Goal: Find specific page/section: Find specific page/section

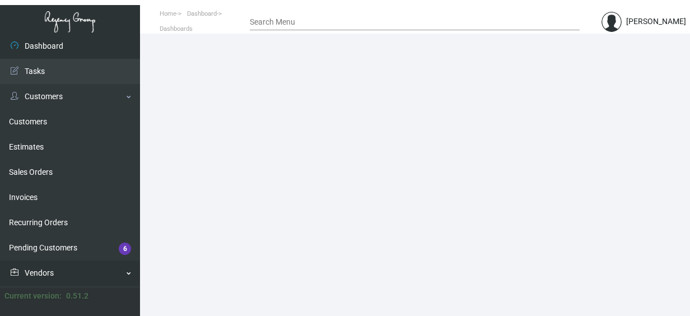
click at [124, 276] on link "Vendors" at bounding box center [70, 273] width 140 height 25
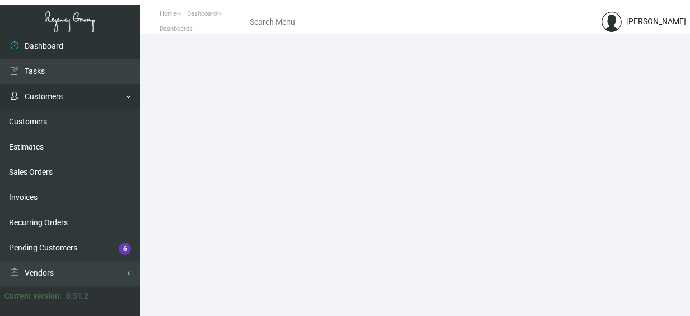
click at [127, 95] on link "Customers" at bounding box center [70, 96] width 140 height 25
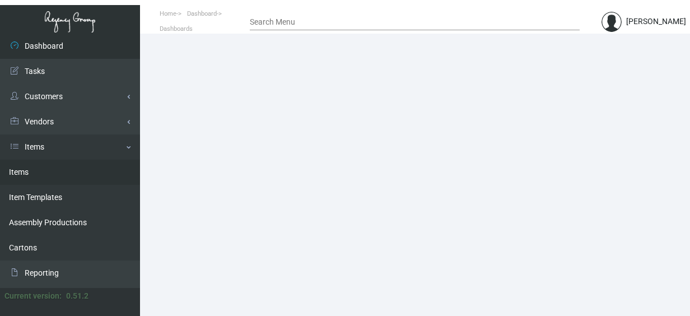
click at [18, 172] on link "Items" at bounding box center [70, 172] width 140 height 25
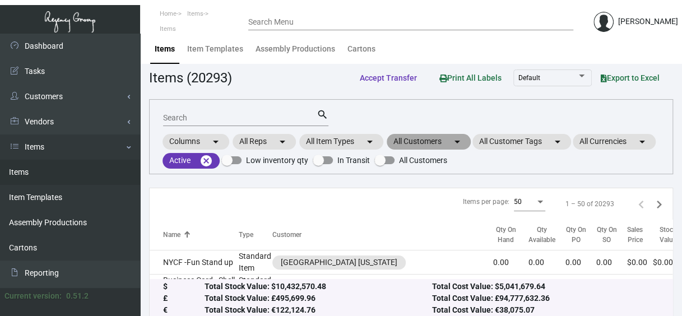
click at [423, 141] on mat-chip "All Customers arrow_drop_down" at bounding box center [429, 142] width 84 height 16
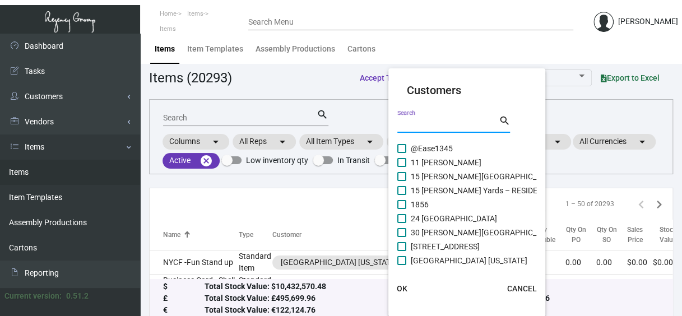
click at [428, 120] on input "Search" at bounding box center [447, 124] width 101 height 9
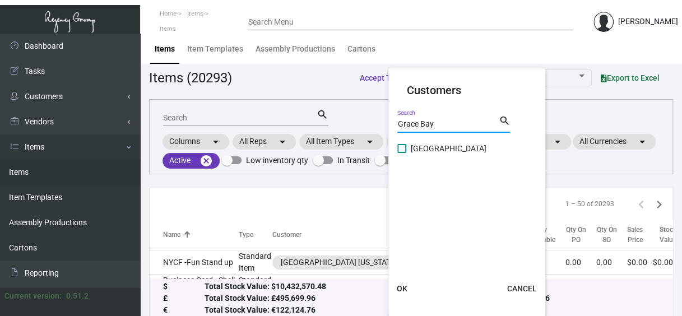
type input "Grace Bay"
click at [403, 154] on label "[GEOGRAPHIC_DATA]" at bounding box center [441, 148] width 89 height 13
click at [402, 154] on input "[GEOGRAPHIC_DATA]" at bounding box center [401, 153] width 1 height 1
checkbox input "true"
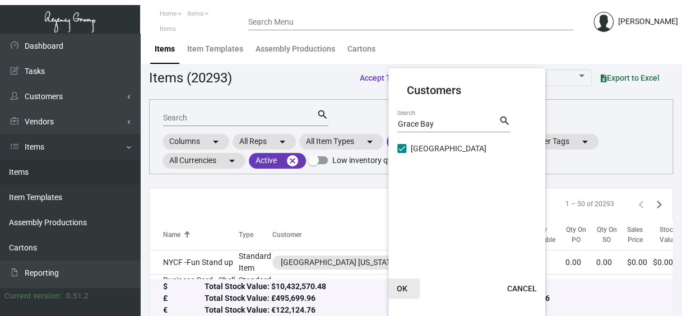
click at [401, 287] on span "OK" at bounding box center [402, 288] width 11 height 9
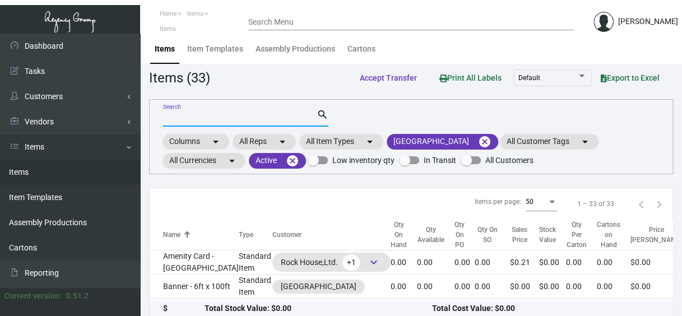
click at [217, 115] on input "Search" at bounding box center [240, 118] width 154 height 9
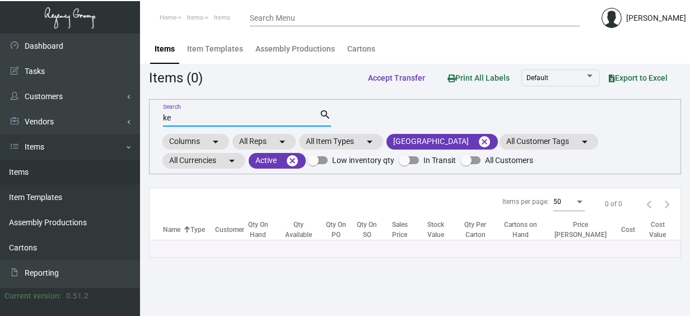
type input "k"
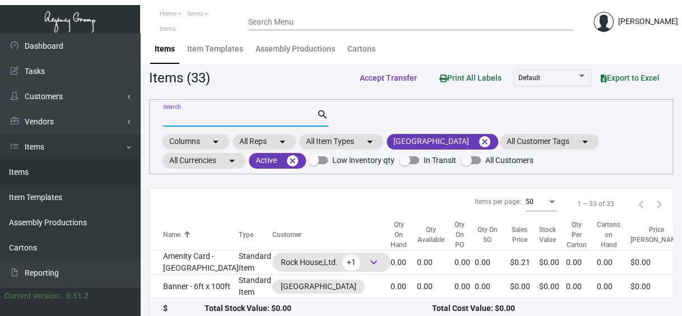
type input "k"
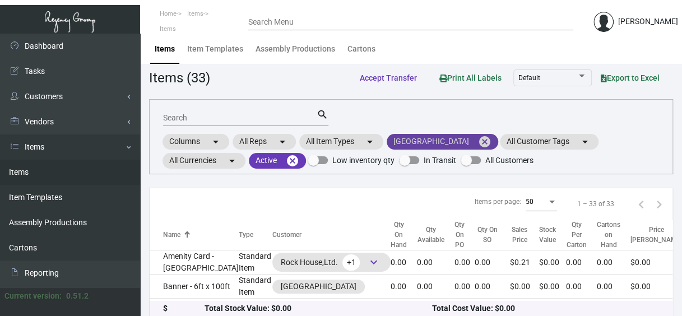
click at [481, 136] on mat-icon "cancel" at bounding box center [484, 141] width 13 height 13
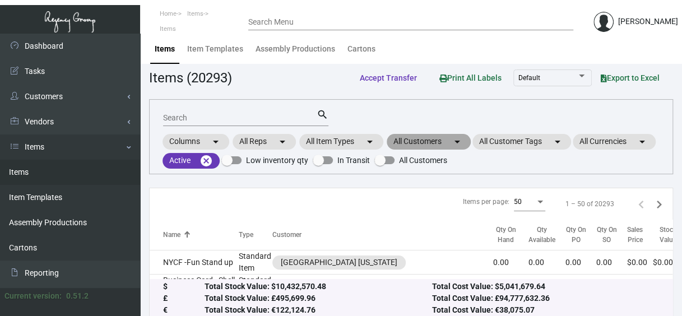
click at [413, 138] on mat-chip "All Customers arrow_drop_down" at bounding box center [429, 142] width 84 height 16
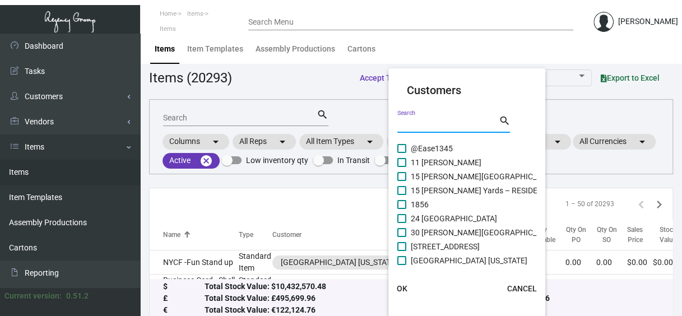
click at [416, 128] on input "Search" at bounding box center [447, 124] width 101 height 9
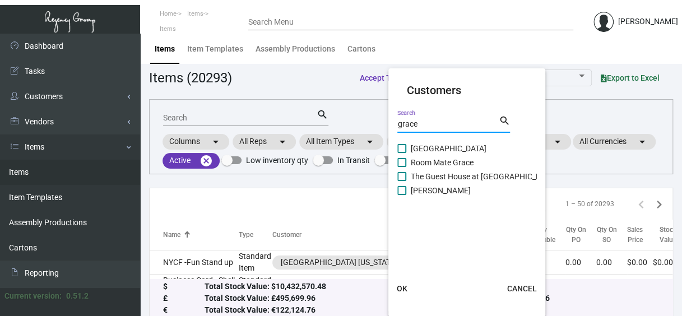
type input "grace"
click at [397, 146] on mat-card "Customers grace Search search [GEOGRAPHIC_DATA] Room Mate Grace The Guest House…" at bounding box center [466, 192] width 157 height 239
click at [403, 151] on span at bounding box center [401, 148] width 9 height 9
click at [402, 153] on input "[GEOGRAPHIC_DATA]" at bounding box center [401, 153] width 1 height 1
checkbox input "true"
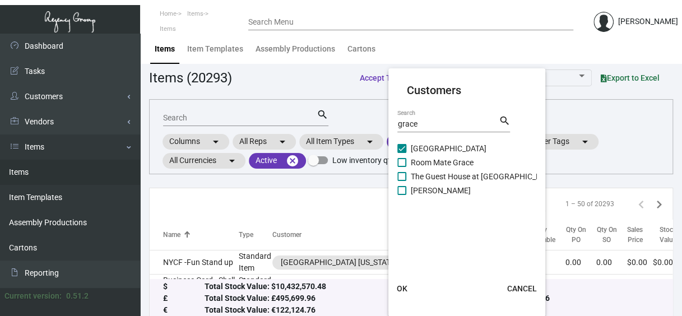
click at [399, 289] on span "OK" at bounding box center [402, 288] width 11 height 9
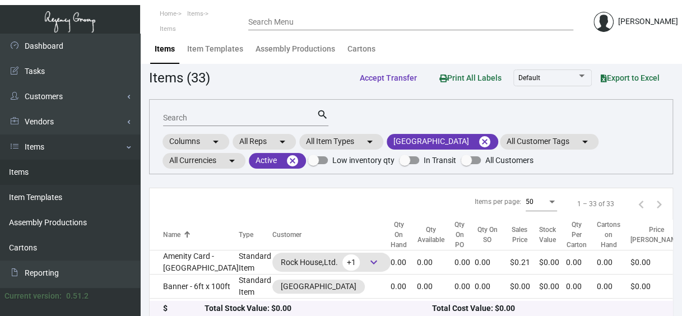
click at [185, 119] on input "Search" at bounding box center [240, 118] width 154 height 9
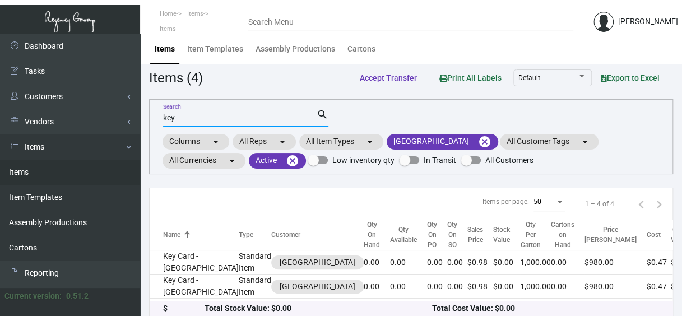
type input "key"
click at [625, 98] on app-items "Items (4) Accept Transfer Print All Labels Default Export to Excel key Search s…" at bounding box center [411, 193] width 524 height 252
